Goal: Information Seeking & Learning: Learn about a topic

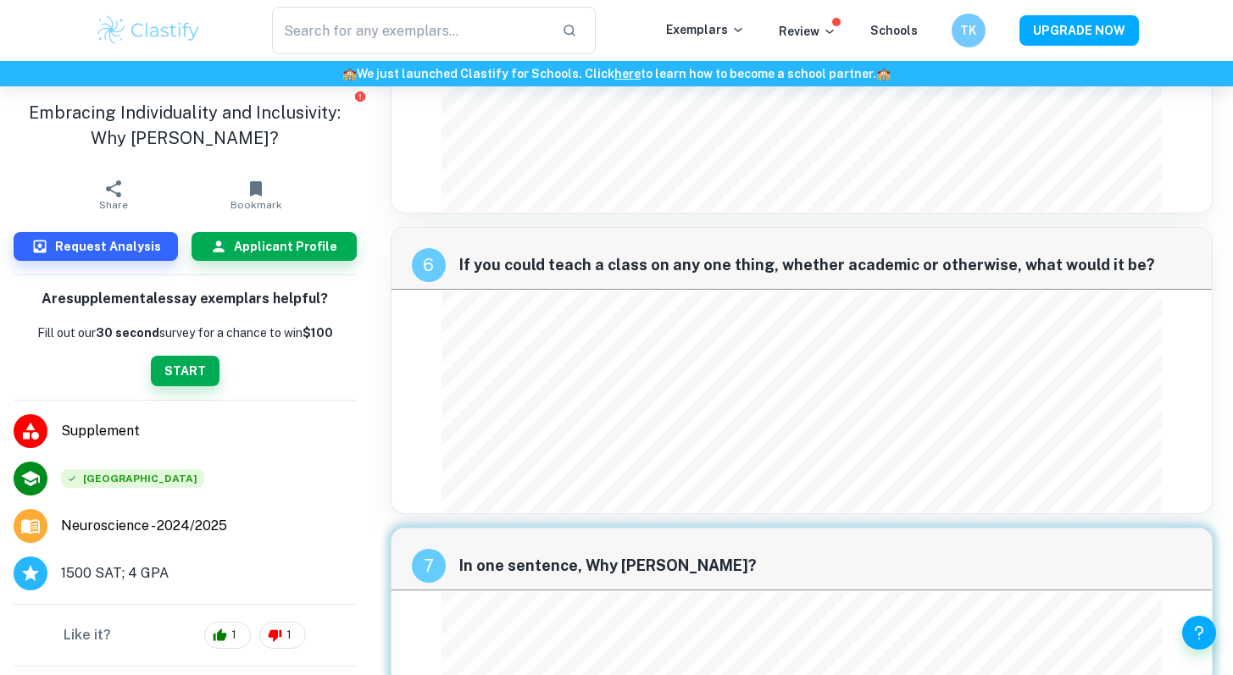
scroll to position [2520, 0]
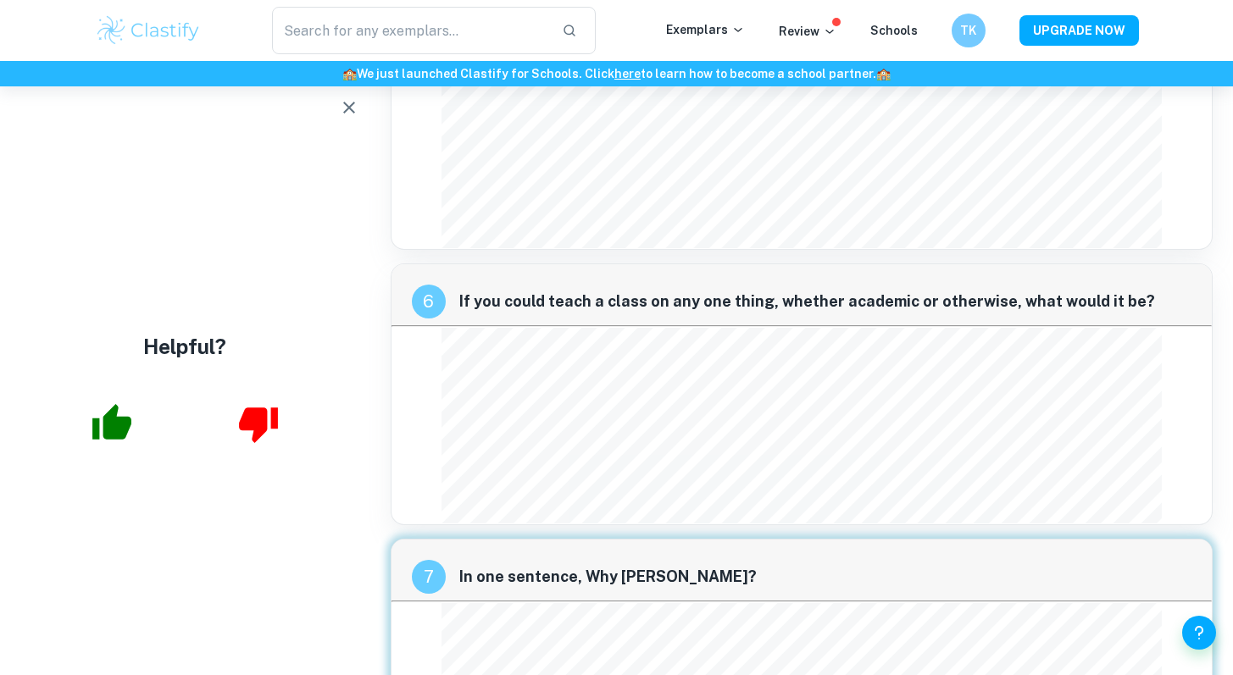
scroll to position [2426, 0]
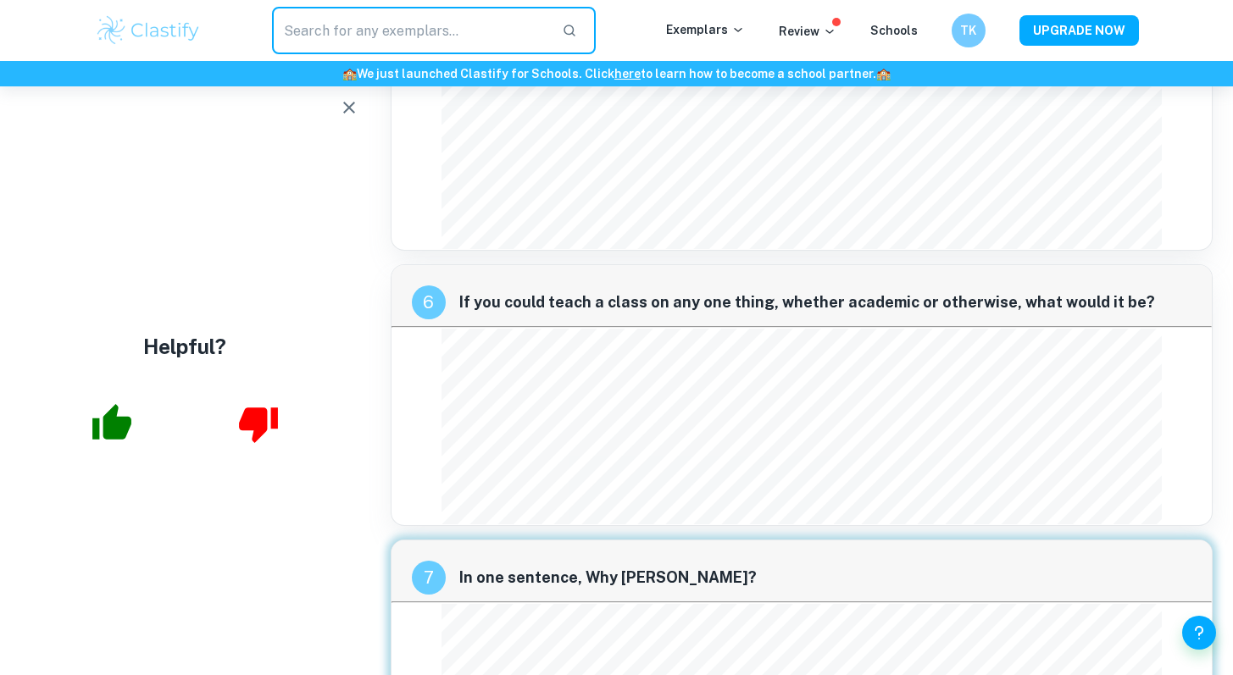
click at [351, 30] on input "text" at bounding box center [410, 30] width 277 height 47
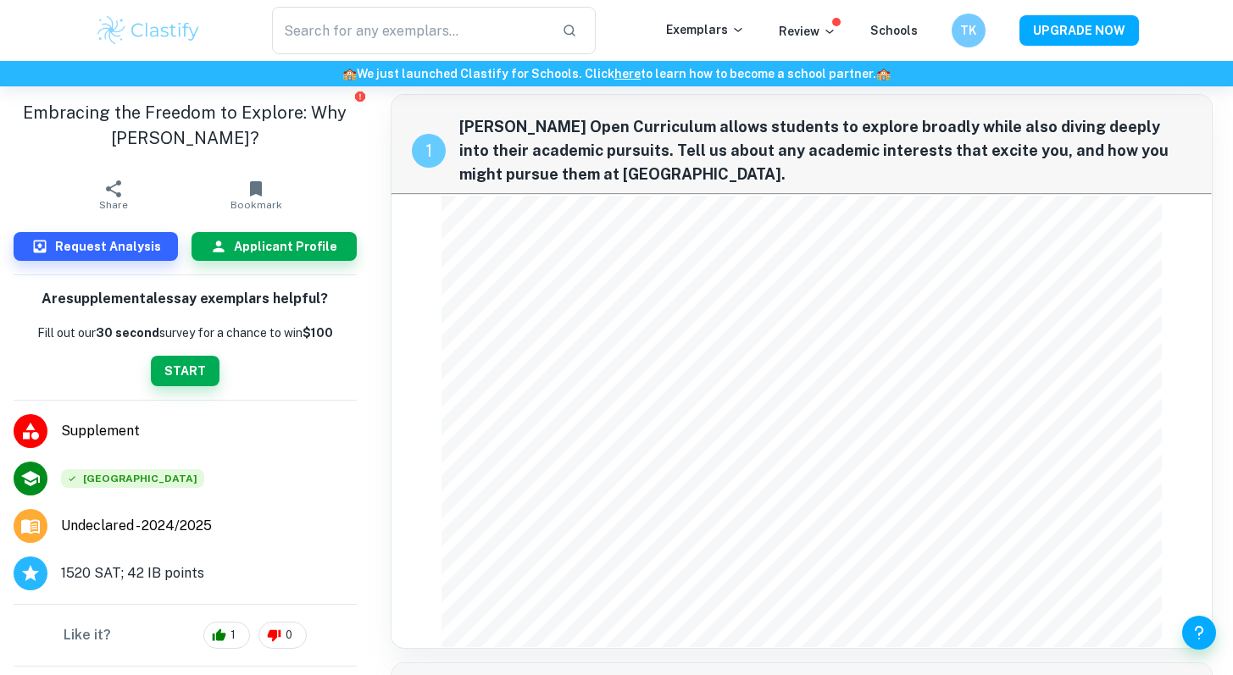
scroll to position [9, 0]
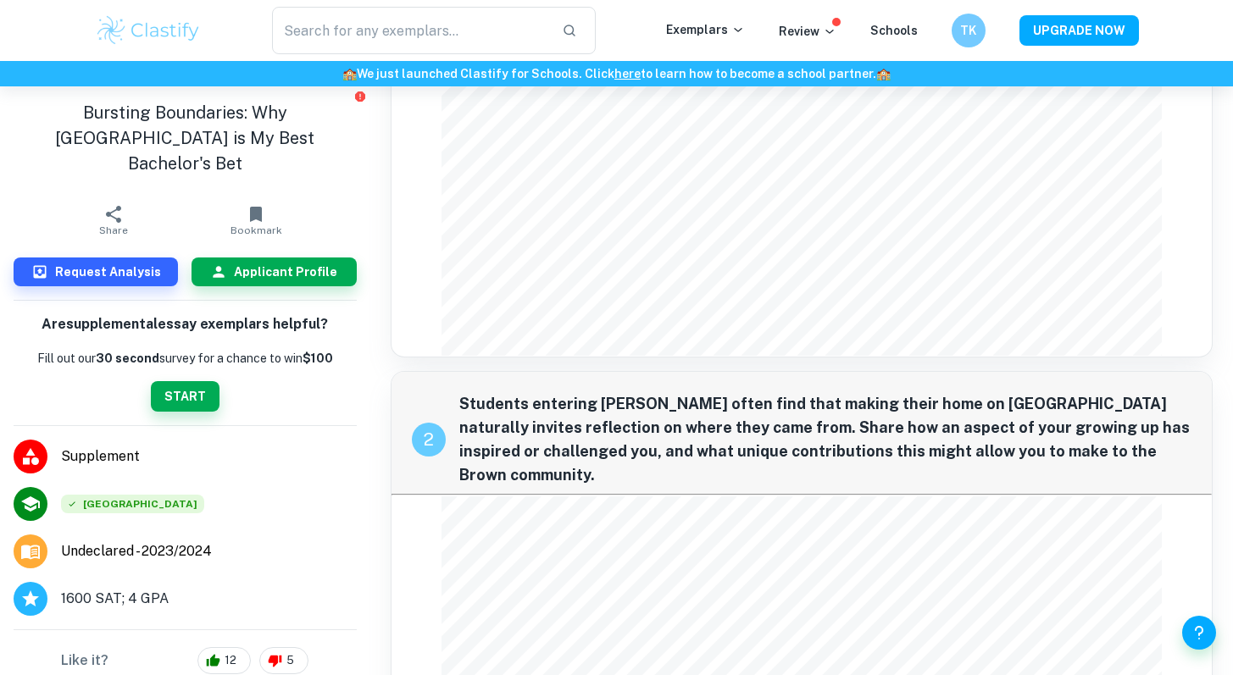
scroll to position [597, 0]
